Goal: Transaction & Acquisition: Purchase product/service

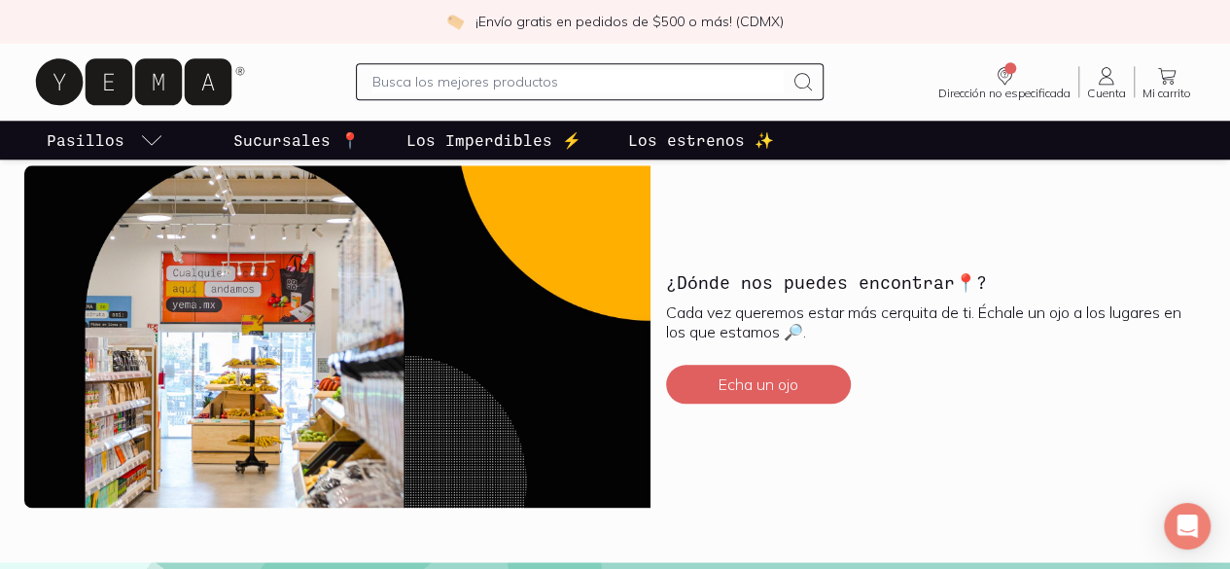
scroll to position [4763, 0]
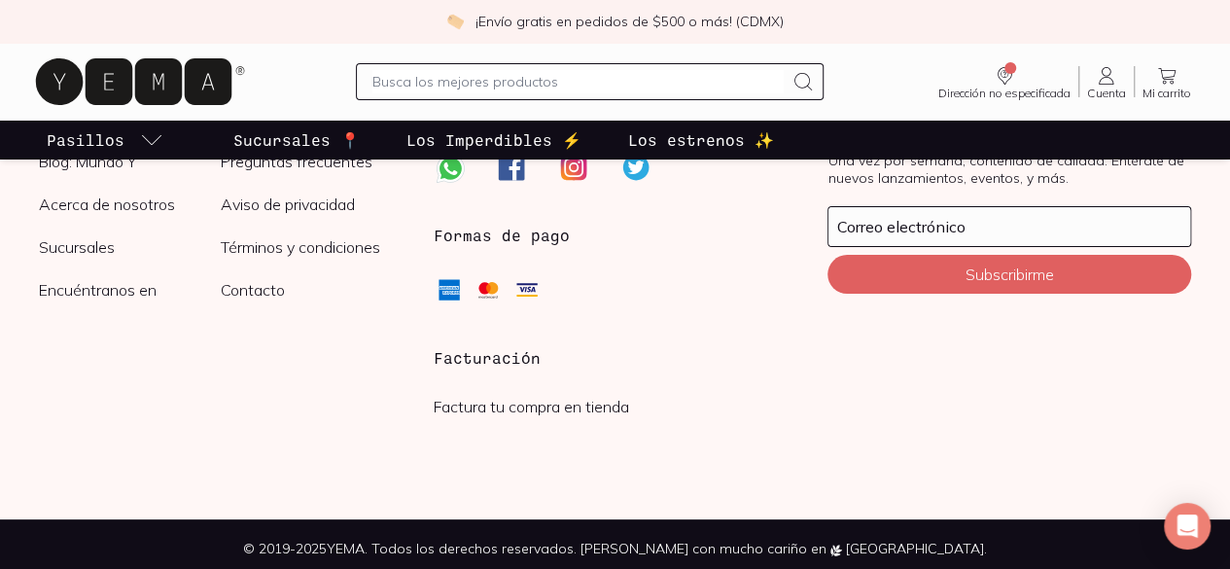
scroll to position [3208, 0]
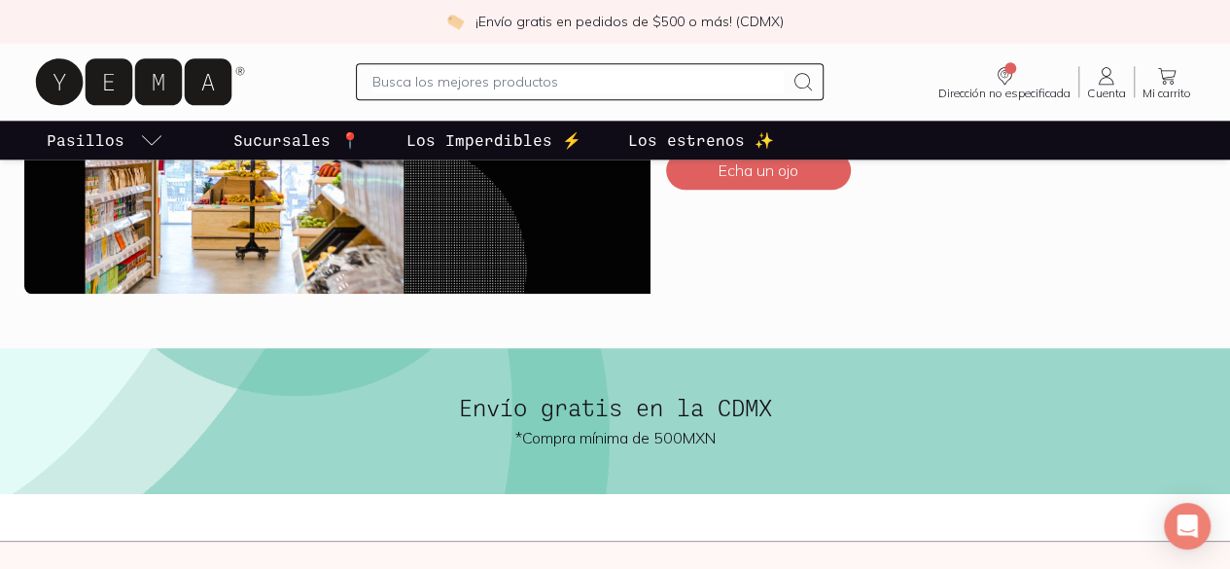
scroll to position [4765, 0]
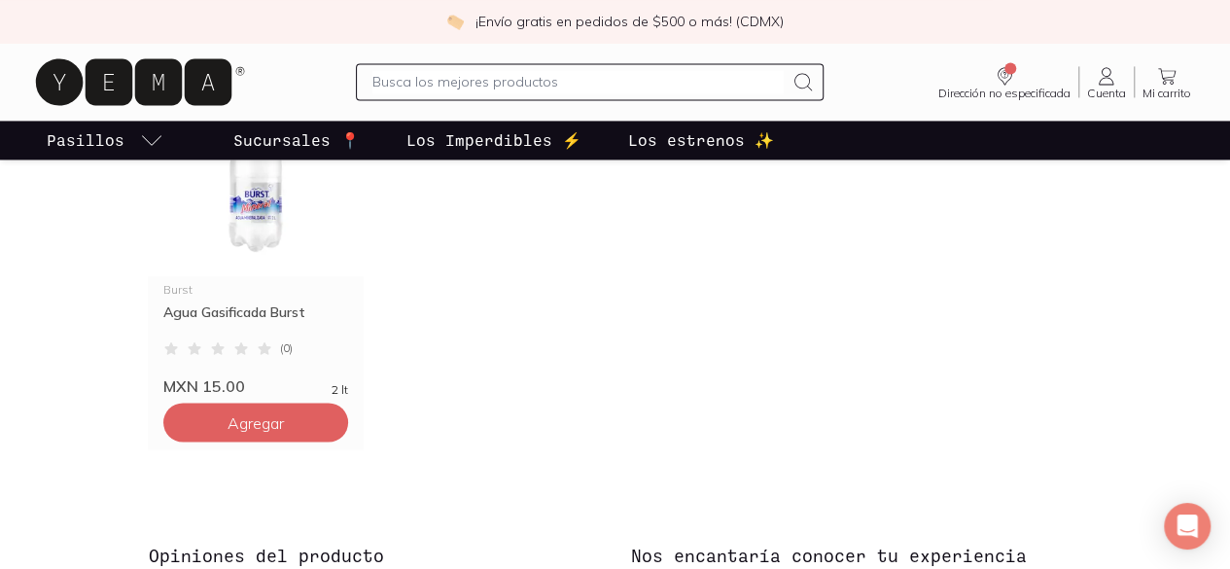
scroll to position [1516, 0]
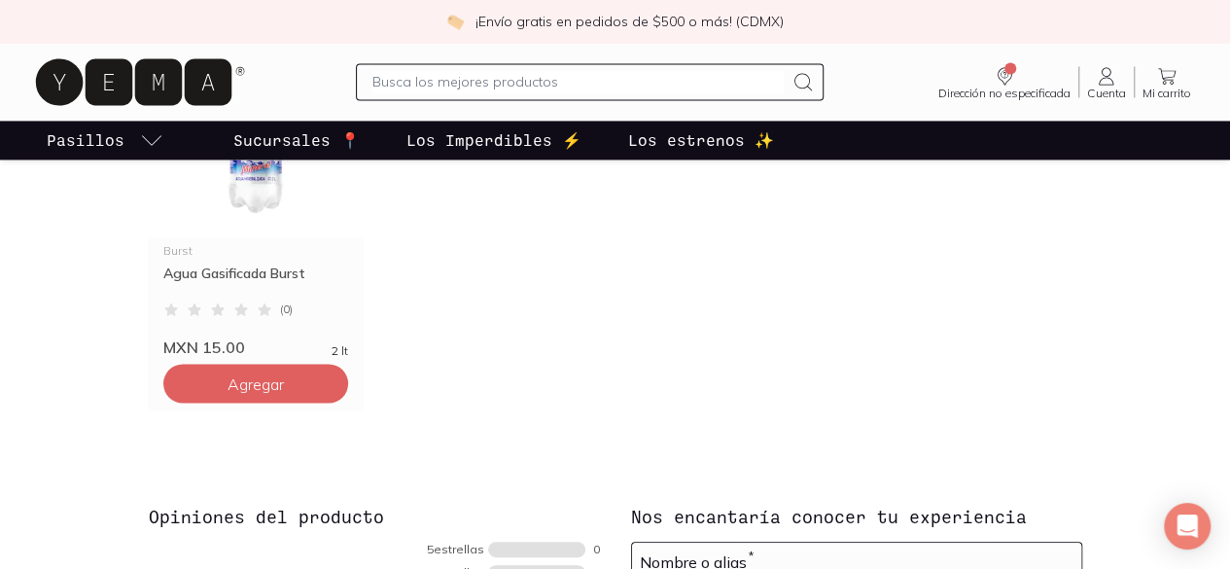
click at [833, 272] on div "Burst Agua Gasificada Burst ( 0 ) MXN 15.00 2 lt Agregar" at bounding box center [615, 204] width 935 height 412
click at [324, 145] on p "Sucursales 📍" at bounding box center [296, 139] width 126 height 23
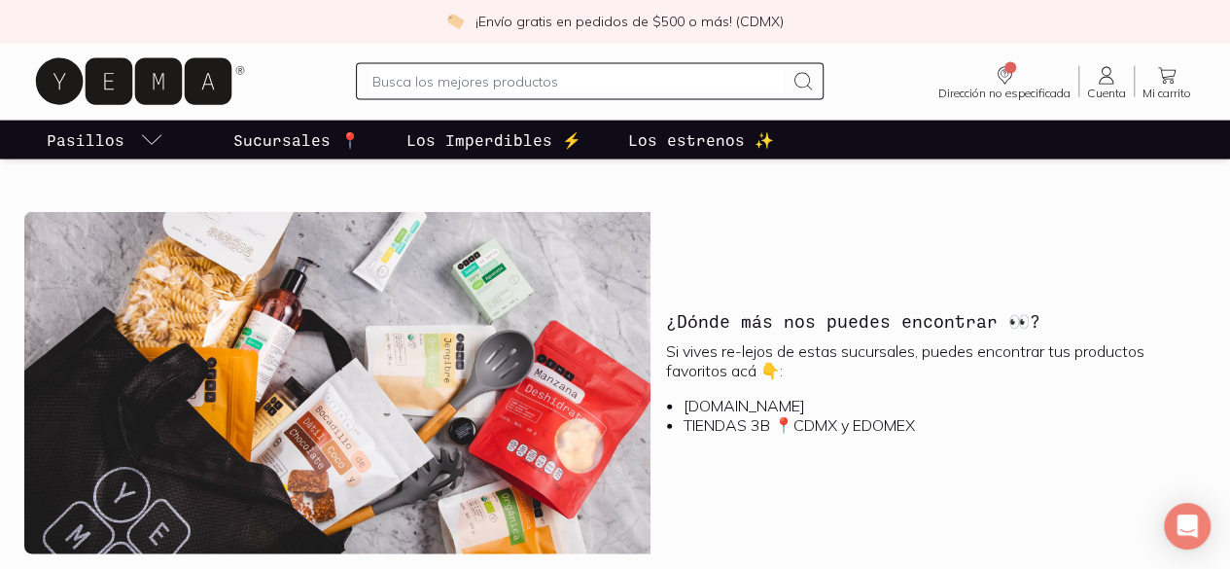
scroll to position [2049, 0]
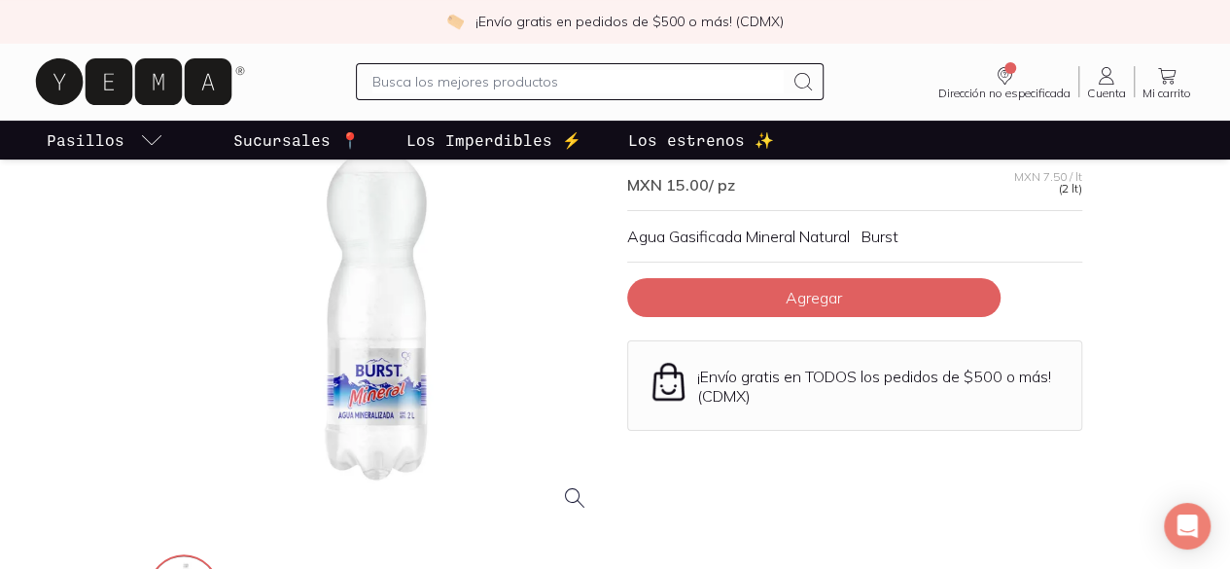
scroll to position [194, 0]
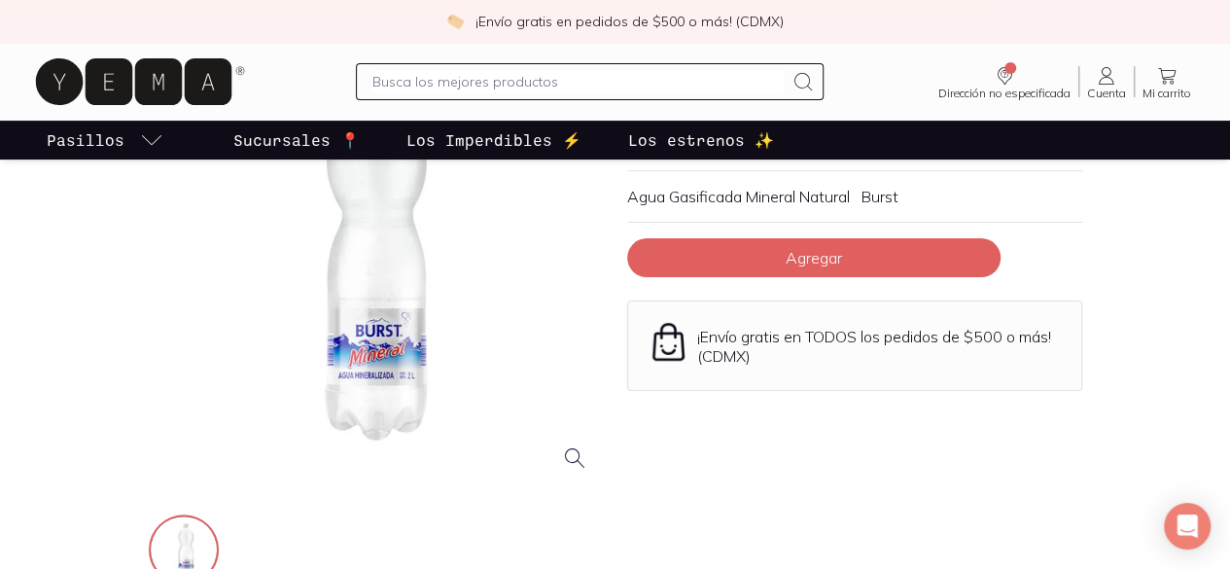
drag, startPoint x: 339, startPoint y: 357, endPoint x: 274, endPoint y: 309, distance: 80.7
click at [270, 316] on div at bounding box center [376, 259] width 455 height 455
click at [550, 81] on input "text" at bounding box center [577, 81] width 410 height 23
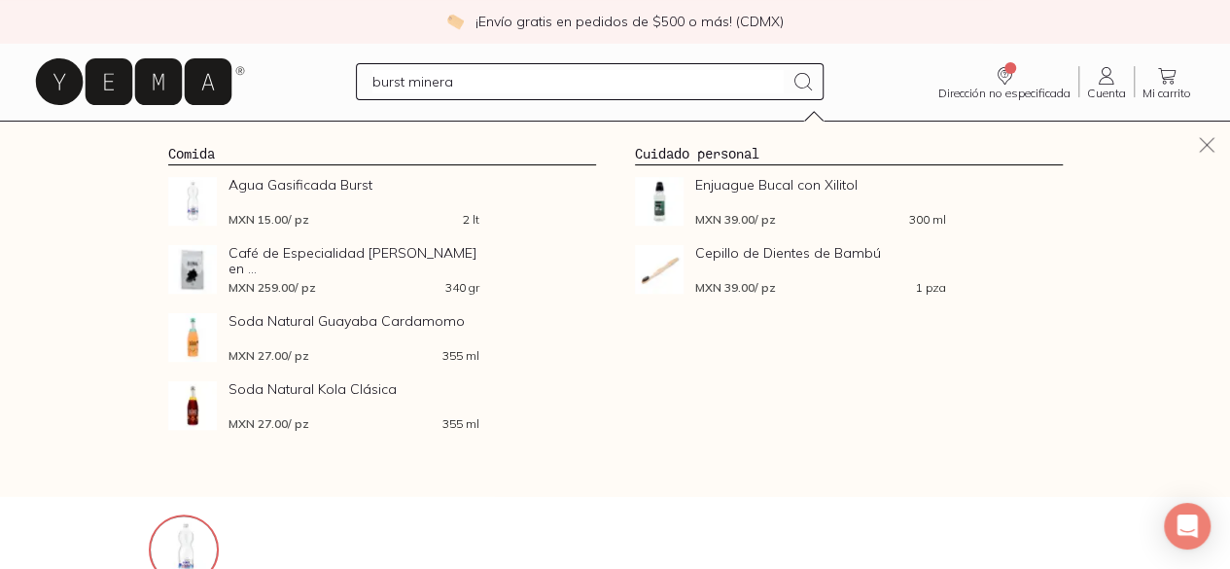
type input "burst mineral"
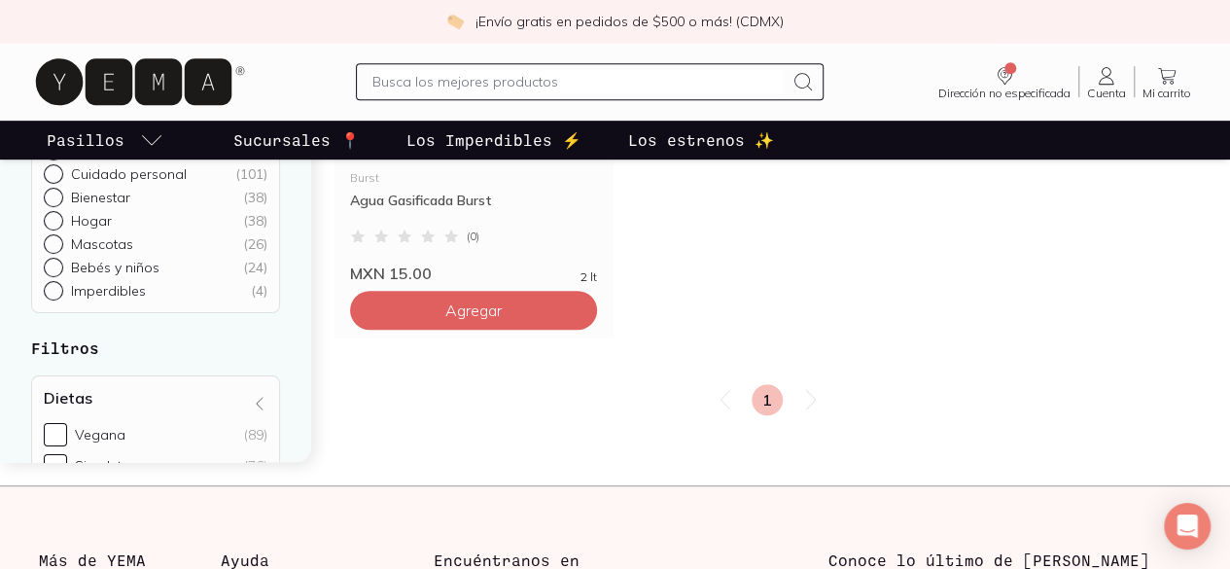
scroll to position [389, 0]
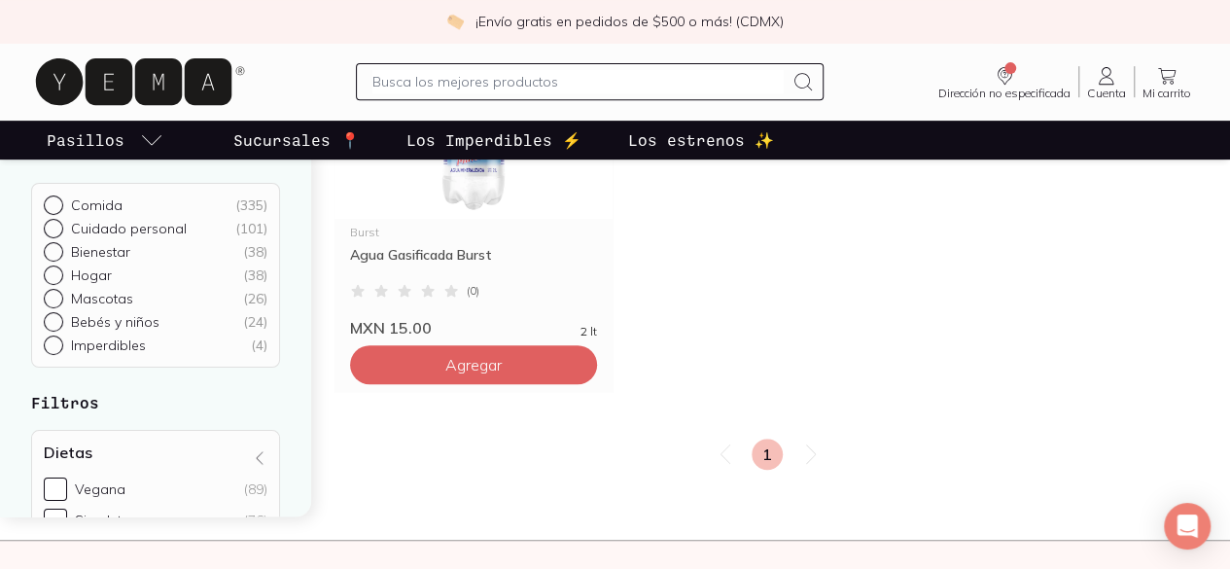
click at [808, 458] on icon at bounding box center [810, 453] width 23 height 23
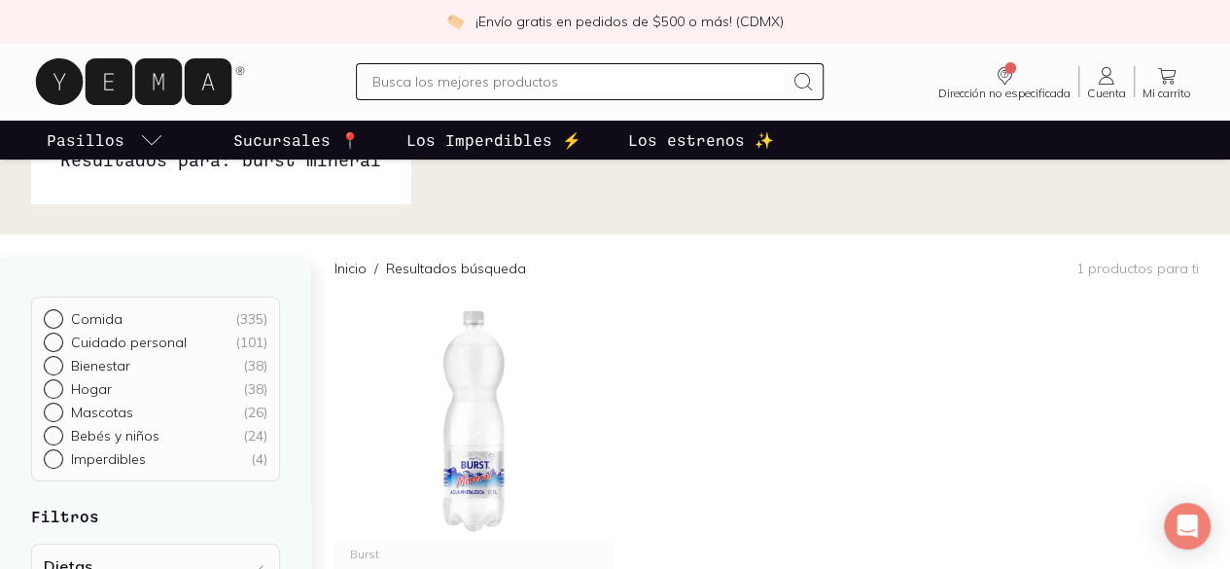
scroll to position [97, 0]
